Goal: Check status: Check status

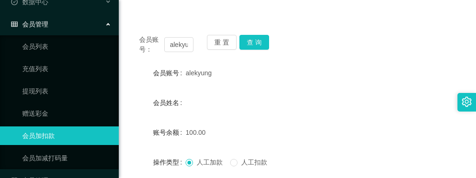
scroll to position [139, 0]
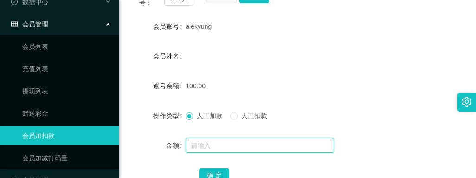
click at [211, 143] on input "text" at bounding box center [259, 145] width 148 height 15
type input "2900"
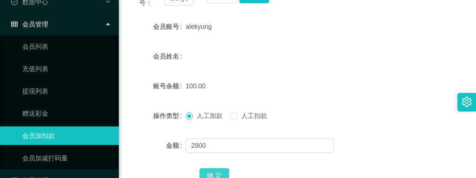
click at [212, 170] on button "确 定" at bounding box center [214, 175] width 30 height 15
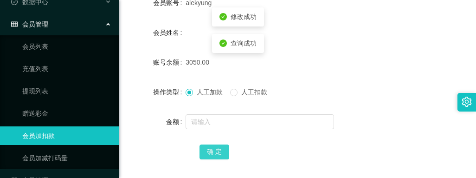
scroll to position [185, 0]
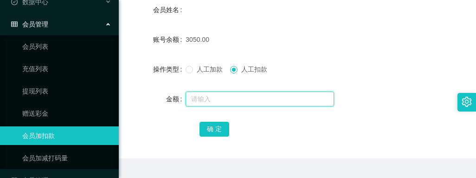
click at [197, 102] on input "text" at bounding box center [259, 98] width 148 height 15
type input "50"
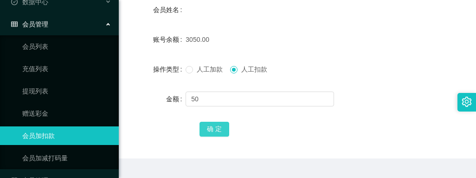
click at [211, 125] on button "确 定" at bounding box center [214, 128] width 30 height 15
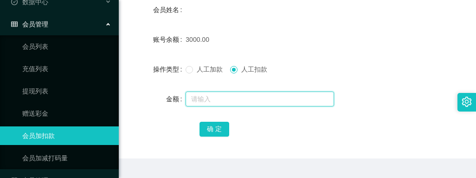
click at [206, 97] on input "text" at bounding box center [259, 98] width 148 height 15
type input "1000"
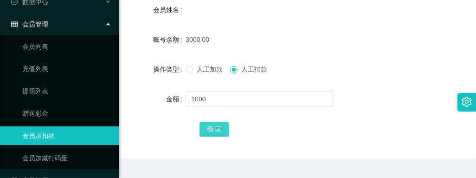
click at [209, 134] on button "确 定" at bounding box center [214, 128] width 30 height 15
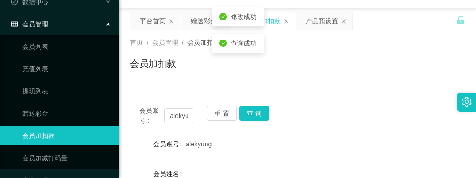
scroll to position [0, 0]
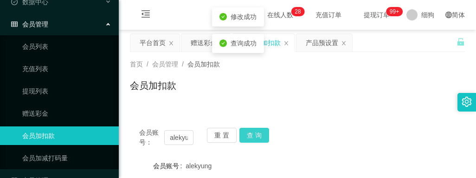
click at [257, 137] on button "查 询" at bounding box center [254, 135] width 30 height 15
click at [257, 137] on button "查 询" at bounding box center [259, 135] width 40 height 15
click at [257, 137] on button "查 询" at bounding box center [254, 135] width 30 height 15
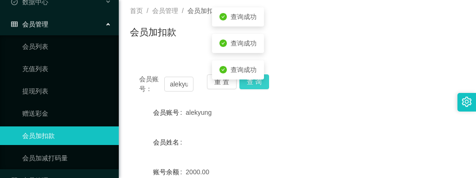
scroll to position [185, 0]
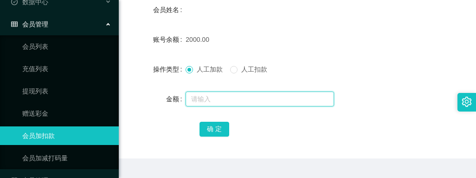
click at [202, 96] on input "text" at bounding box center [259, 98] width 148 height 15
type input "1000"
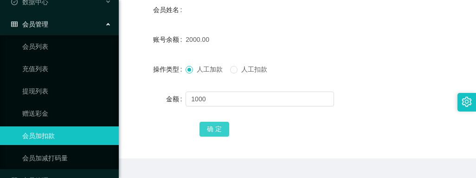
click at [211, 128] on button "确 定" at bounding box center [214, 128] width 30 height 15
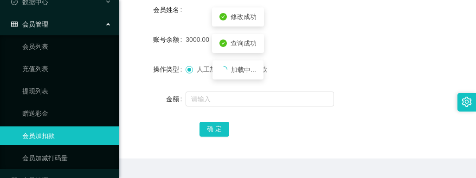
click at [339, 51] on form "会员账号 alekyung 会员姓名 账号余额 3000.00 操作类型 人工加款 人工扣款 金额 确 定" at bounding box center [297, 54] width 335 height 167
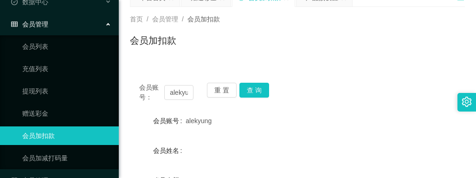
scroll to position [0, 0]
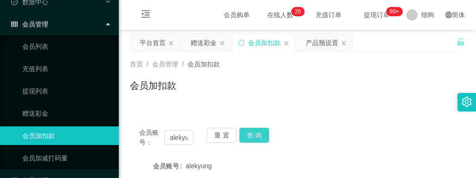
click at [253, 134] on button "查 询" at bounding box center [254, 135] width 30 height 15
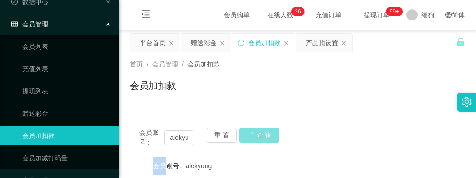
click at [253, 134] on div "重 置 查 询" at bounding box center [234, 137] width 54 height 19
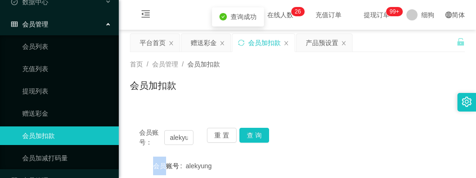
scroll to position [93, 0]
